Goal: Transaction & Acquisition: Subscribe to service/newsletter

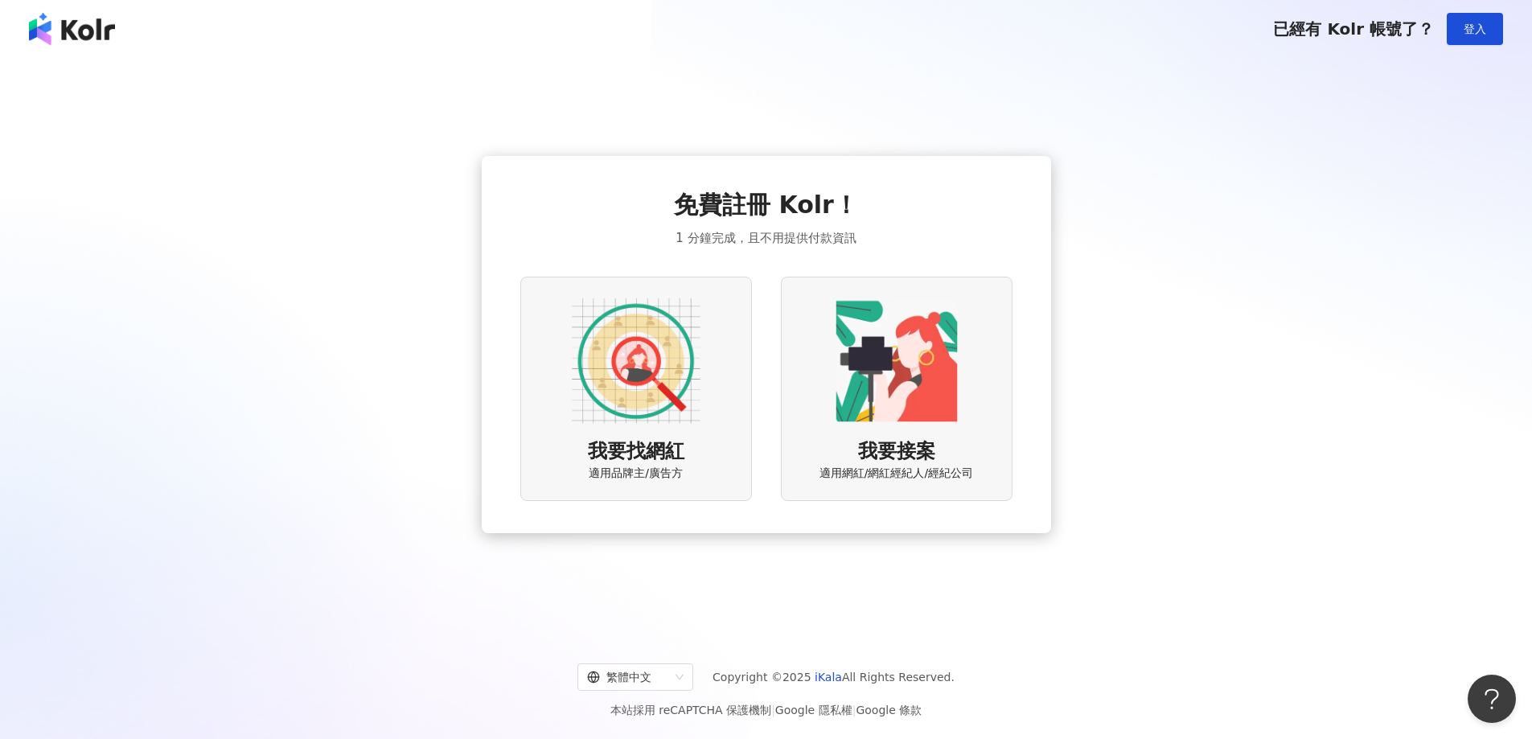
click at [634, 383] on img at bounding box center [636, 361] width 129 height 129
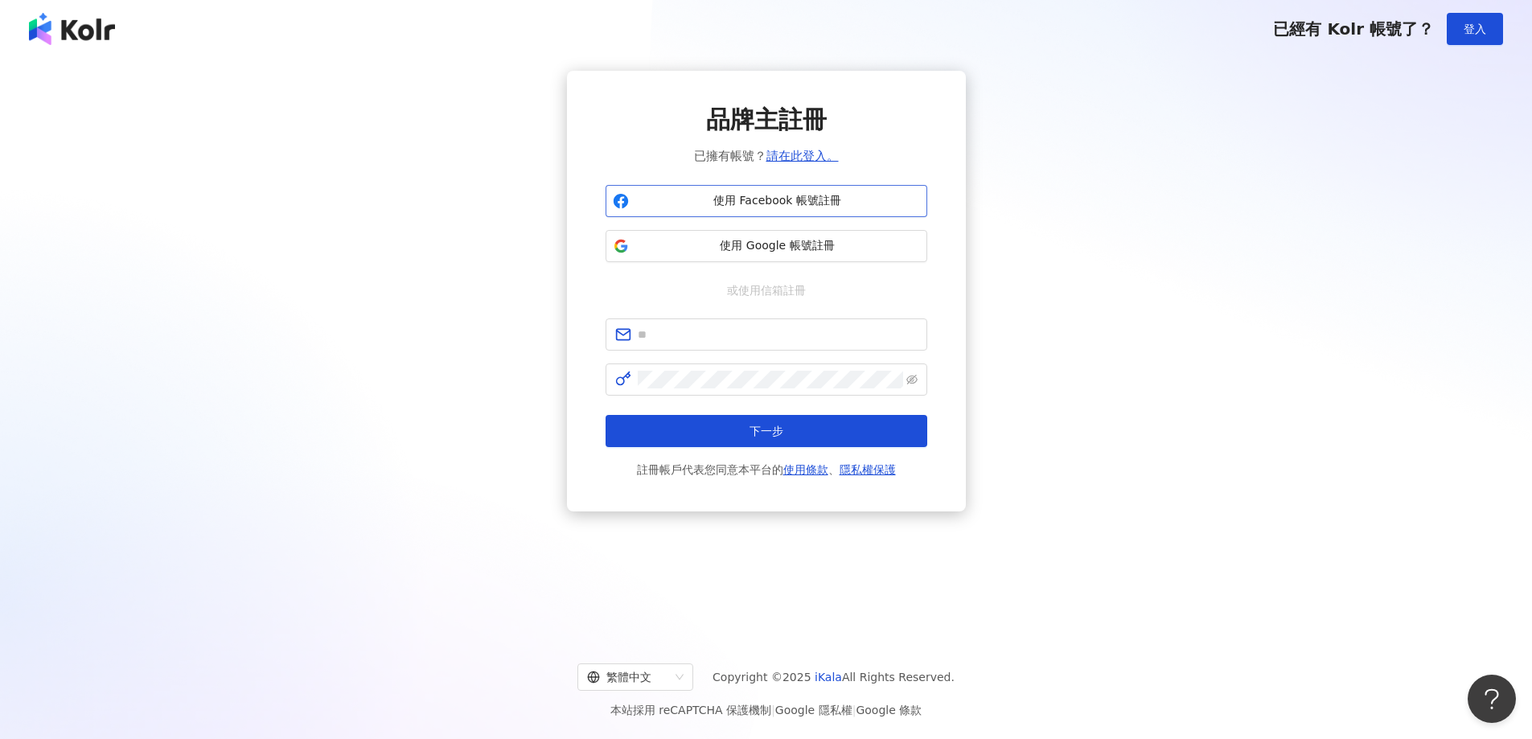
click at [767, 197] on span "使用 Facebook 帳號註冊" at bounding box center [777, 201] width 285 height 16
click at [761, 196] on span "使用 Facebook 帳號註冊" at bounding box center [777, 201] width 285 height 16
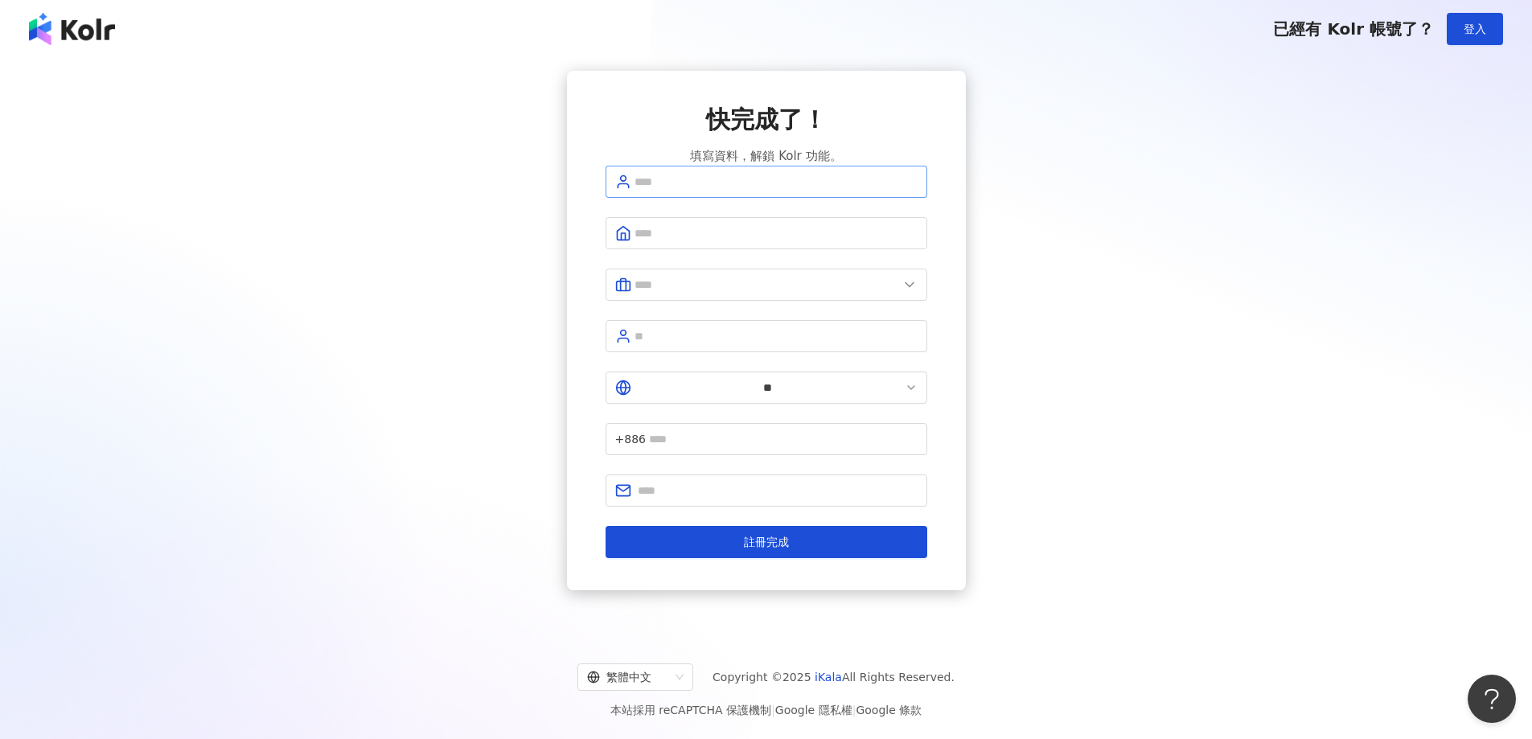
click at [758, 198] on span at bounding box center [767, 182] width 322 height 32
click at [753, 204] on div "已經有 Kolr 帳號了？ 登入 快完成了！ 填寫資料，解鎖 Kolr 功能。 ** +886 註冊完成 繁體中文 Copyright © 2025 iKal…" at bounding box center [766, 369] width 1532 height 739
click at [734, 198] on span at bounding box center [767, 182] width 322 height 32
